Goal: Transaction & Acquisition: Purchase product/service

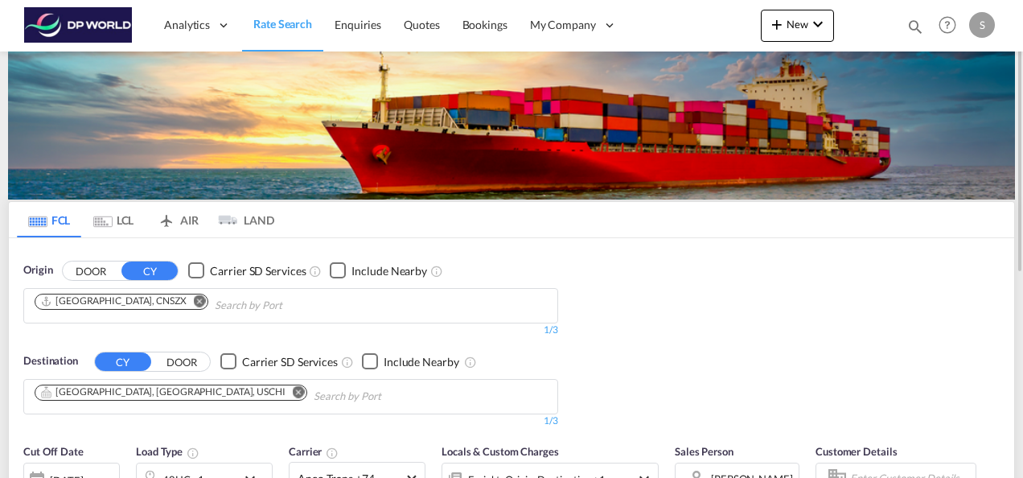
click at [194, 296] on md-icon "Remove" at bounding box center [200, 300] width 12 height 12
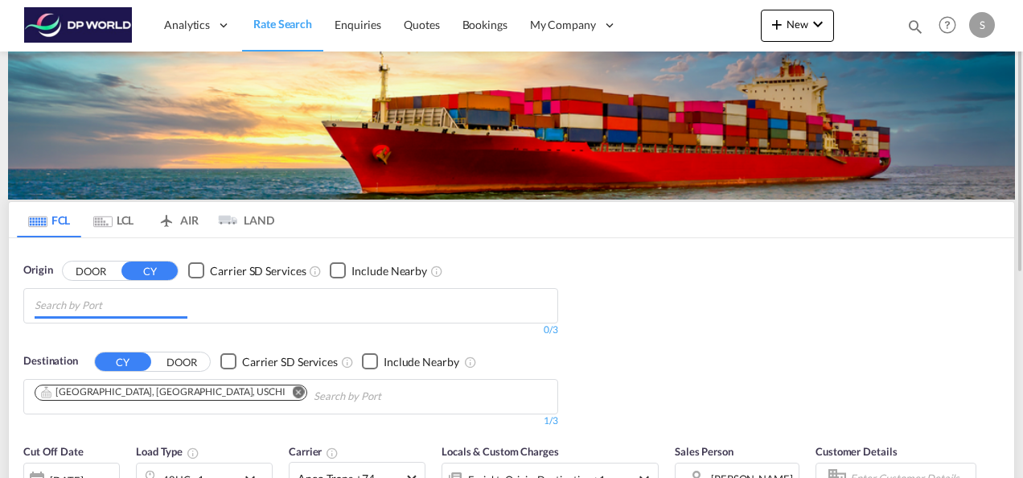
click at [121, 299] on body "Analytics Reports Dashboard Rate Search Enquiries Quotes Bookings" at bounding box center [511, 239] width 1023 height 478
click at [120, 299] on input "Chips input." at bounding box center [111, 306] width 153 height 26
click at [120, 300] on input "Chips input." at bounding box center [111, 306] width 153 height 26
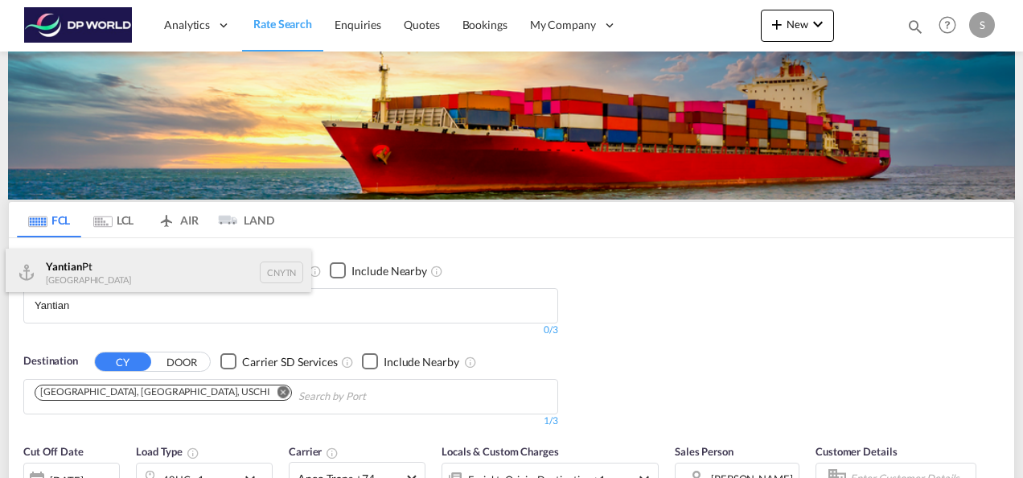
type input "Yantian"
click at [85, 270] on div "Yantian Pt China CNYTN" at bounding box center [159, 273] width 306 height 48
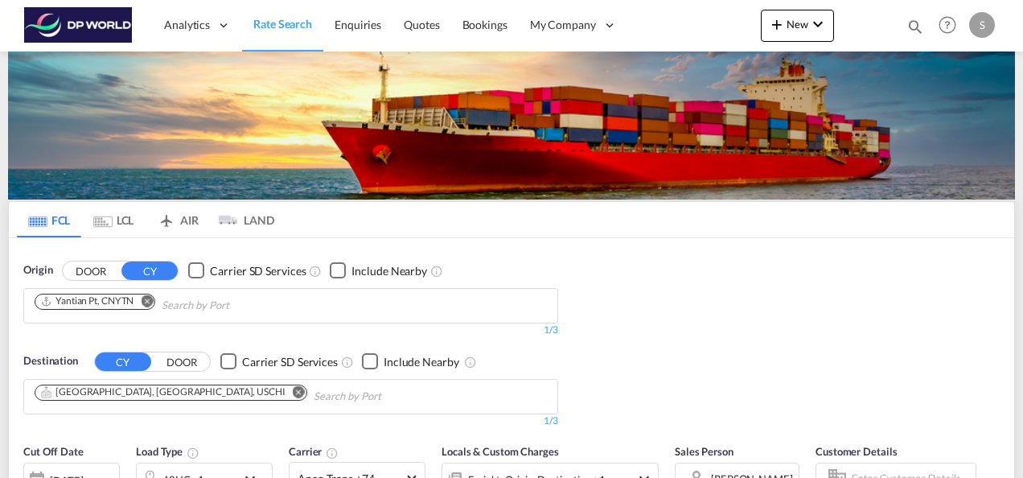
click at [85, 270] on button "DOOR" at bounding box center [91, 270] width 56 height 19
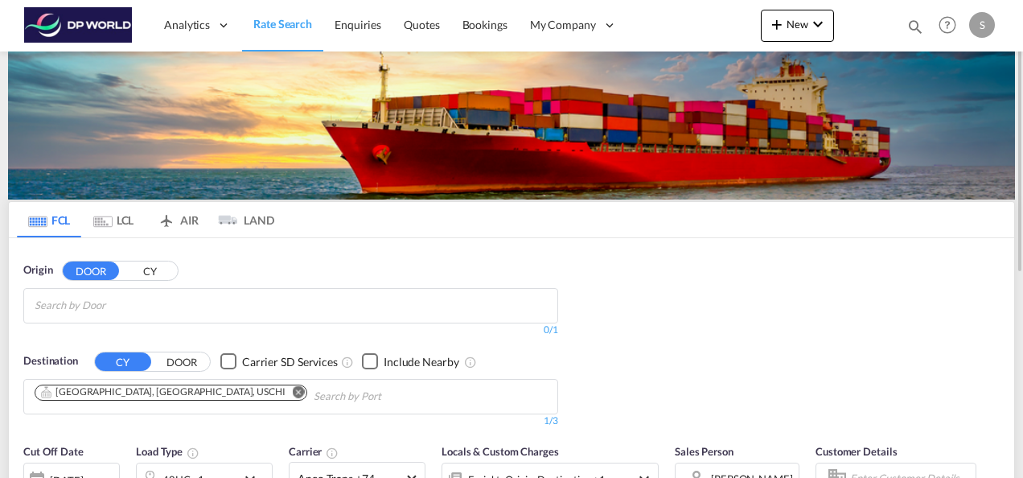
click at [144, 274] on button "CY" at bounding box center [149, 270] width 56 height 19
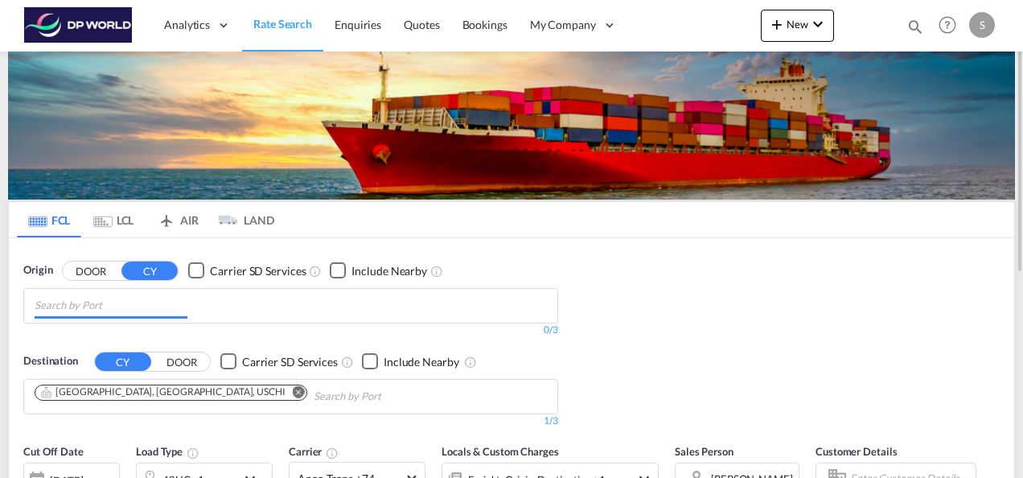
click at [100, 298] on input "Chips input." at bounding box center [111, 306] width 153 height 26
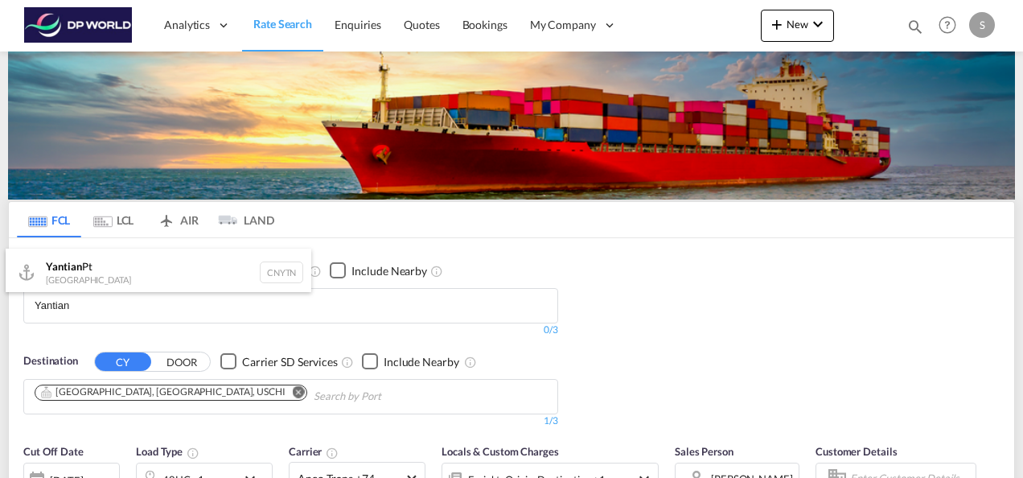
type input "Yantian"
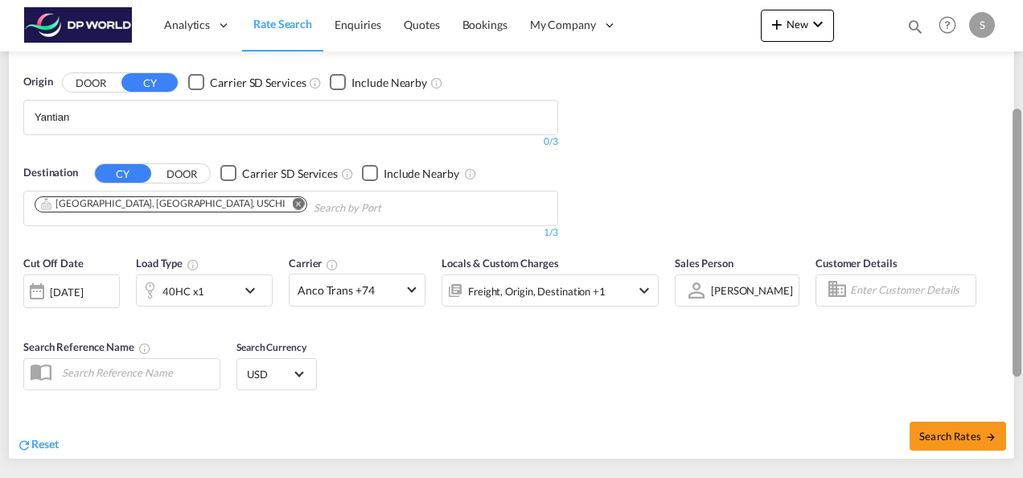
scroll to position [185, 0]
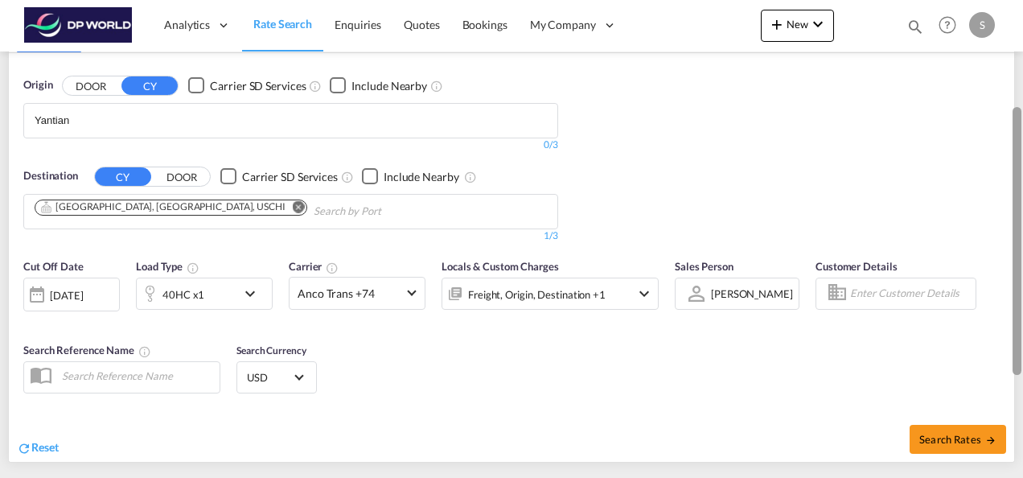
drag, startPoint x: 1018, startPoint y: 190, endPoint x: 1013, endPoint y: 294, distance: 104.7
click at [1013, 294] on div at bounding box center [1017, 241] width 9 height 268
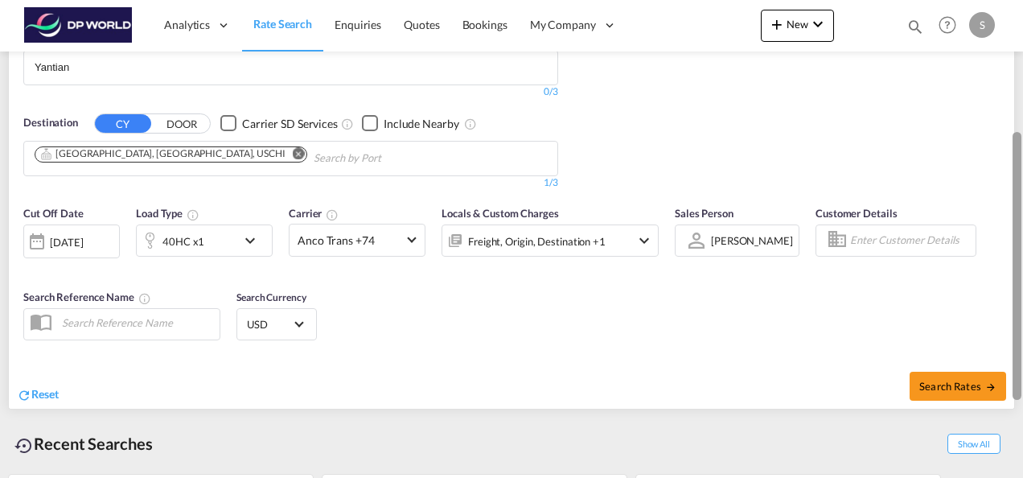
scroll to position [249, 0]
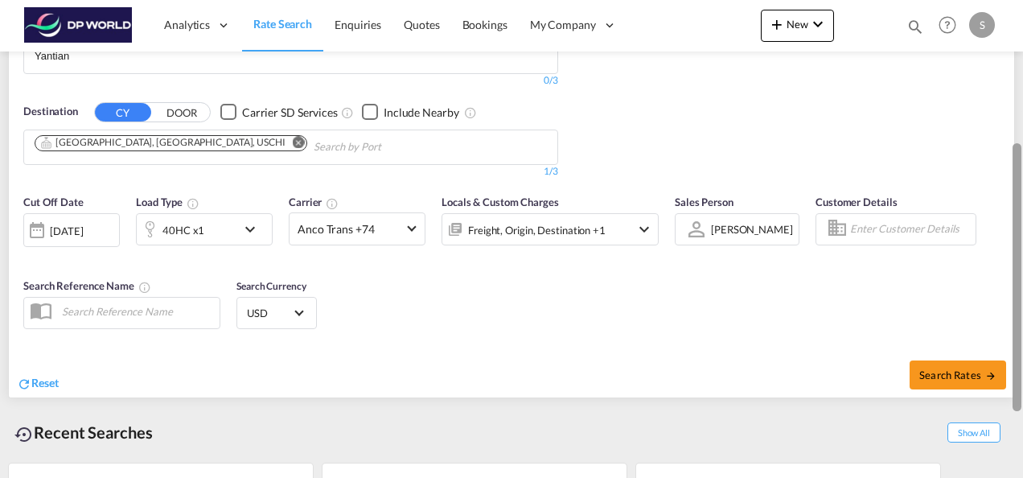
drag, startPoint x: 1019, startPoint y: 297, endPoint x: 1024, endPoint y: 334, distance: 37.4
click at [1023, 334] on html "Analytics Reports Dashboard Rate Search Enquiries Quotes" at bounding box center [511, 239] width 1023 height 478
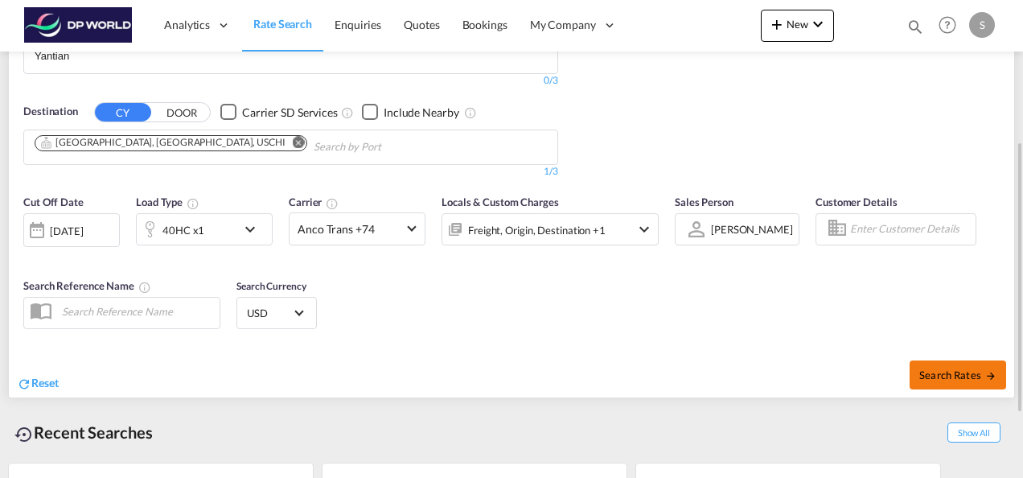
click at [975, 365] on button "Search Rates" at bounding box center [958, 374] width 97 height 29
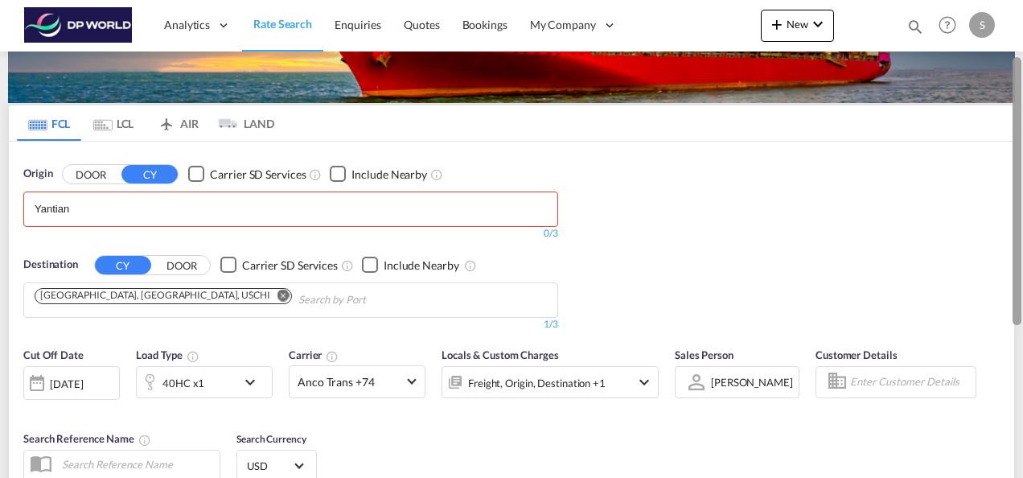
scroll to position [100, 0]
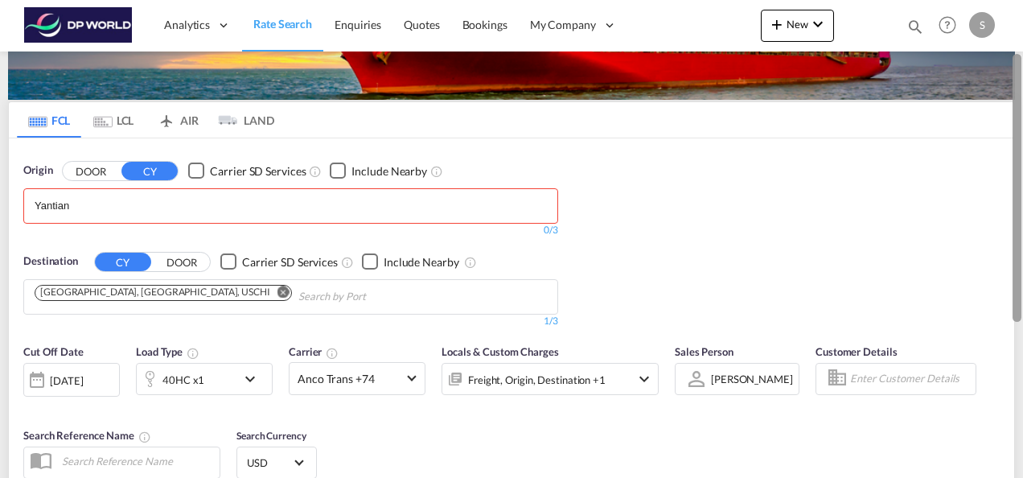
drag, startPoint x: 1019, startPoint y: 323, endPoint x: 1008, endPoint y: 240, distance: 84.4
click at [1008, 240] on md-content "Analytics Reports Dashboard Rate Search Enquiries Quotes Bookings" at bounding box center [511, 239] width 1023 height 478
click at [91, 197] on body "Analytics Reports Dashboard Rate Search Enquiries Quotes Bookings" at bounding box center [511, 239] width 1023 height 478
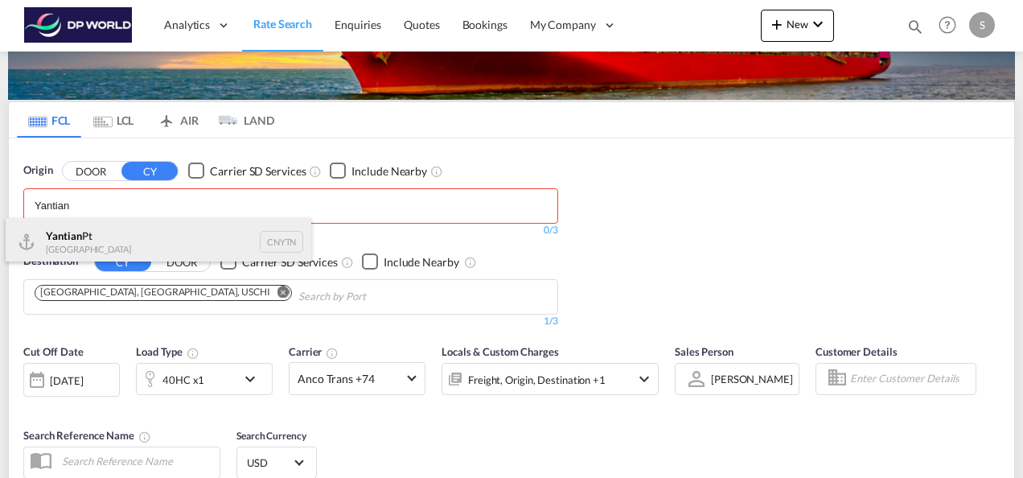
click at [62, 241] on div "Yantian Pt China CNYTN" at bounding box center [159, 242] width 306 height 48
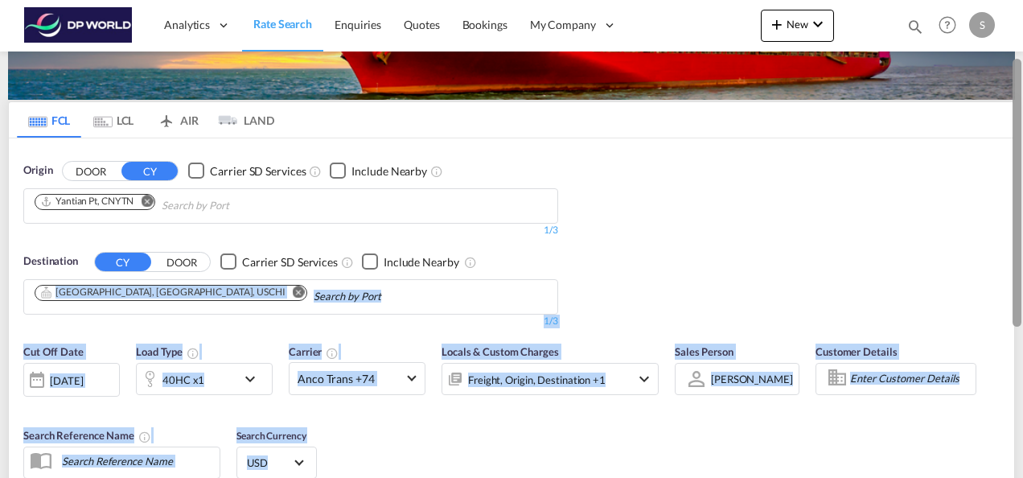
drag, startPoint x: 1017, startPoint y: 253, endPoint x: 1021, endPoint y: 301, distance: 47.6
click at [1021, 301] on md-content "Analytics Reports Dashboard Rate Search Enquiries Quotes Bookings" at bounding box center [511, 239] width 1023 height 478
drag, startPoint x: 1021, startPoint y: 301, endPoint x: 924, endPoint y: 274, distance: 101.1
click at [924, 274] on div "Origin DOOR CY Carrier SD Services Include Nearby Yantian Pt, CNYTN 1/3 1/ Dest…" at bounding box center [512, 237] width 1006 height 198
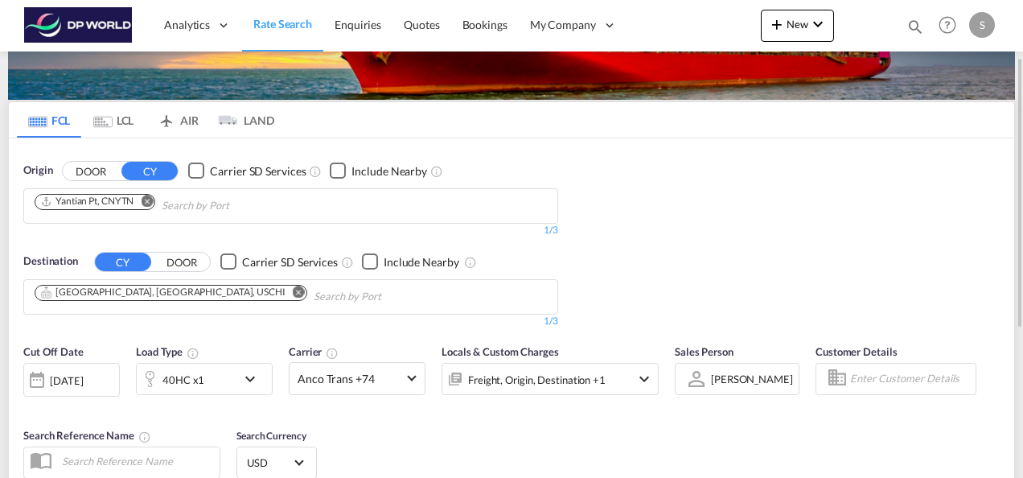
click at [986, 224] on div "Origin DOOR CY Carrier SD Services Include Nearby Yantian Pt, CNYTN 1/3 1/ Dest…" at bounding box center [512, 237] width 1006 height 198
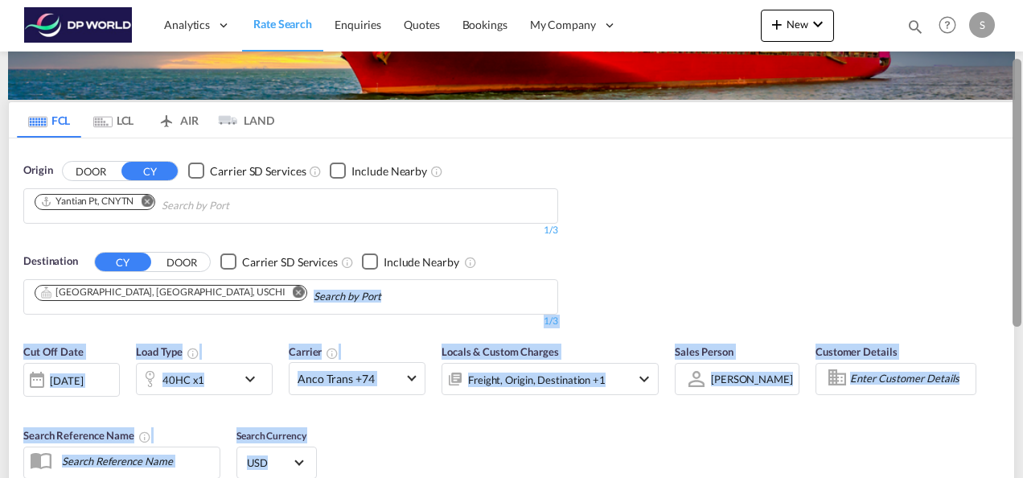
drag, startPoint x: 1017, startPoint y: 220, endPoint x: 1023, endPoint y: 291, distance: 71.8
click at [1023, 291] on html "Analytics Reports Dashboard Rate Search Enquiries Quotes" at bounding box center [511, 239] width 1023 height 478
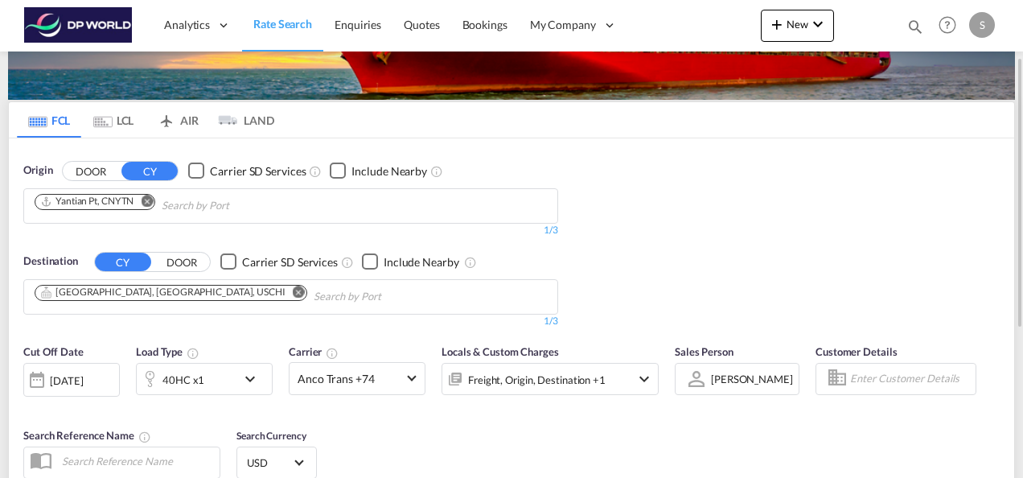
drag, startPoint x: 1023, startPoint y: 291, endPoint x: 982, endPoint y: 276, distance: 43.8
click at [982, 276] on div "Origin DOOR CY Carrier SD Services Include Nearby Yantian Pt, CNYTN 1/3 1/ Dest…" at bounding box center [512, 237] width 1006 height 198
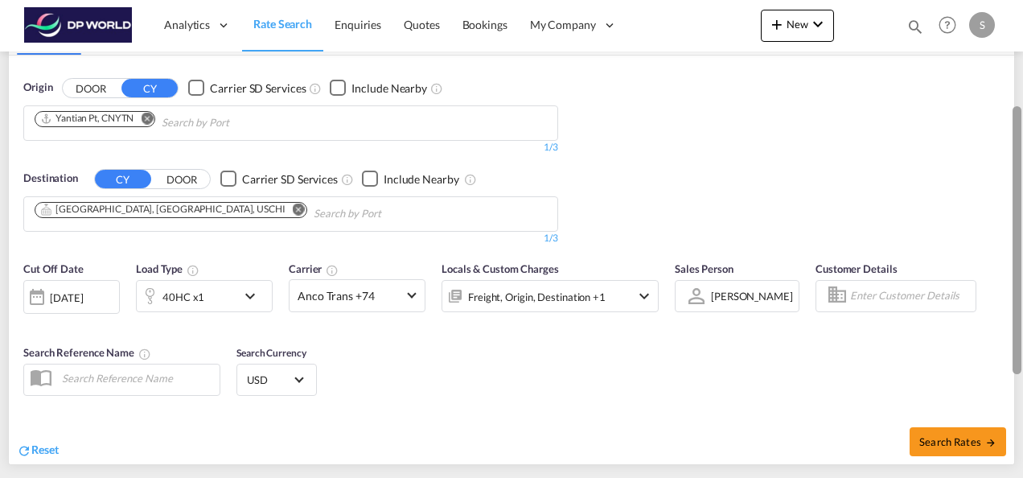
drag, startPoint x: 1019, startPoint y: 286, endPoint x: 1023, endPoint y: 334, distance: 47.6
click at [1023, 334] on div at bounding box center [1021, 238] width 3 height 471
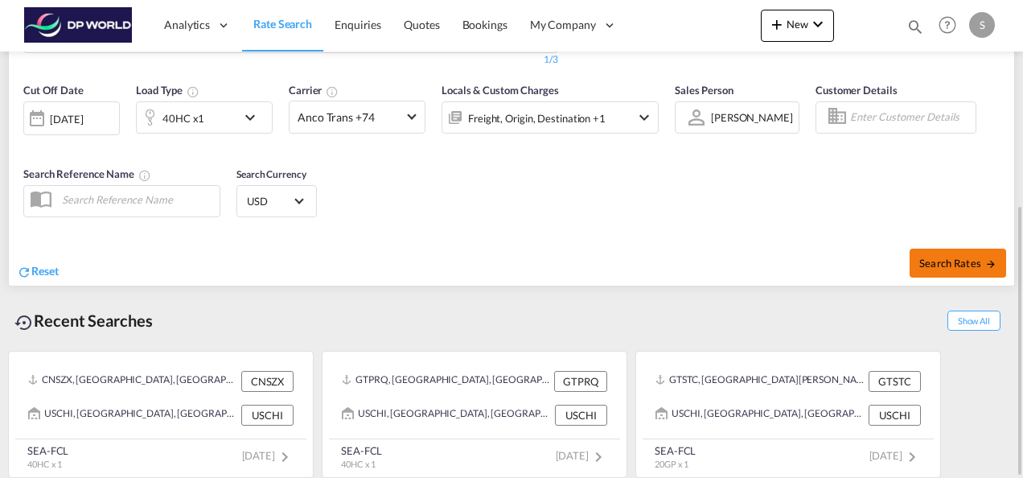
click at [949, 263] on span "Search Rates" at bounding box center [958, 263] width 77 height 13
type input "CNYTN to USCHI / [DATE]"
